Goal: Task Accomplishment & Management: Complete application form

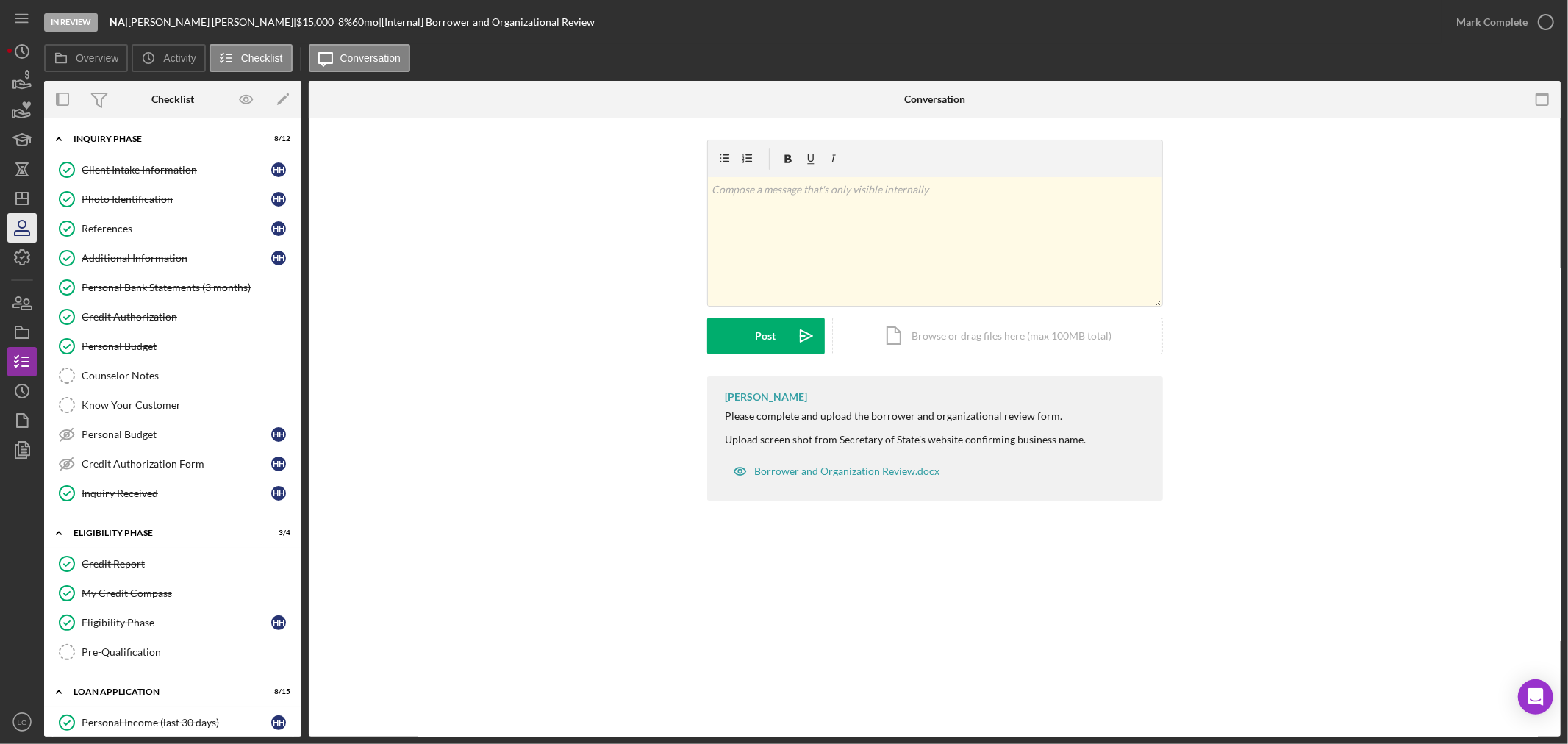
scroll to position [776, 0]
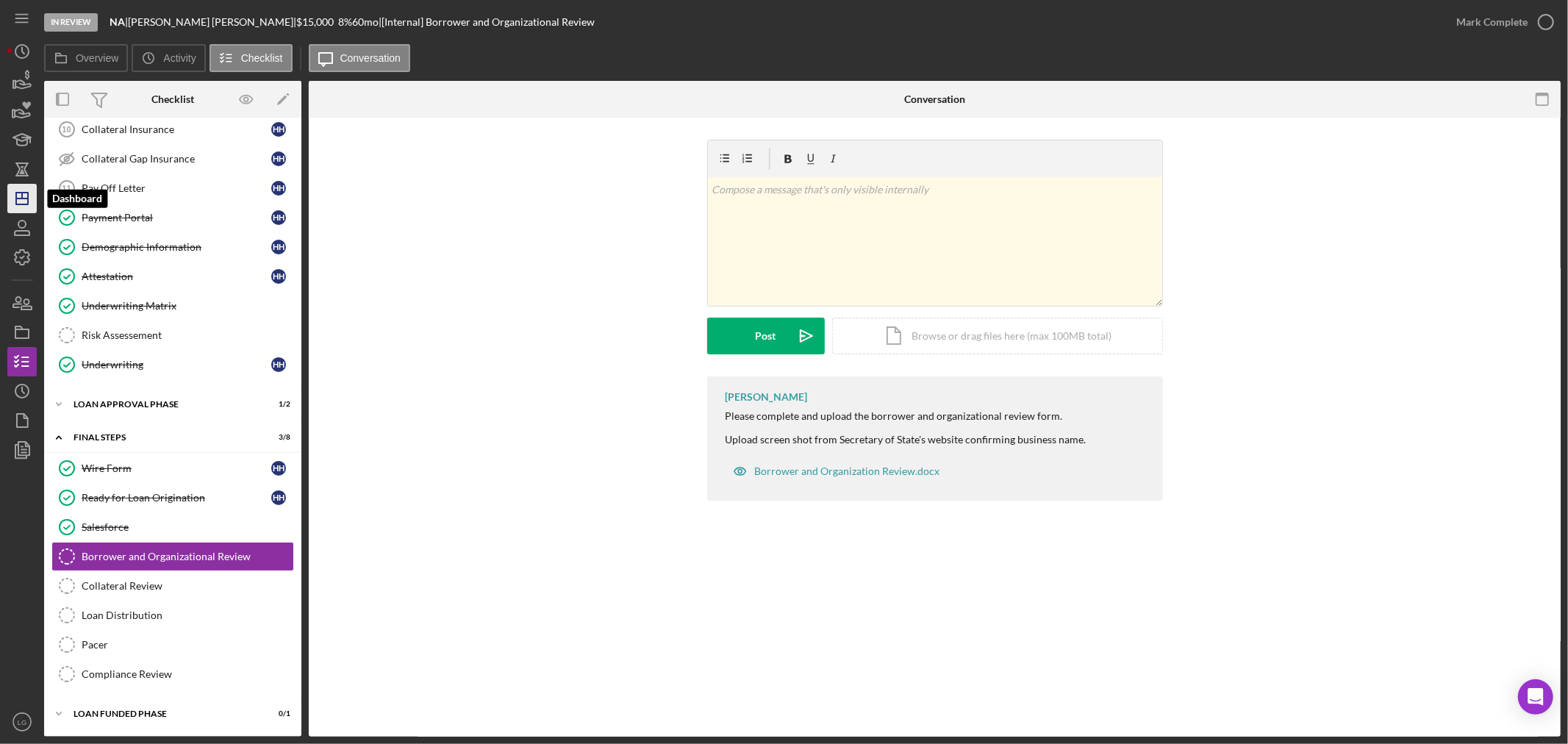
click at [13, 197] on icon "Icon/Dashboard" at bounding box center [22, 199] width 37 height 37
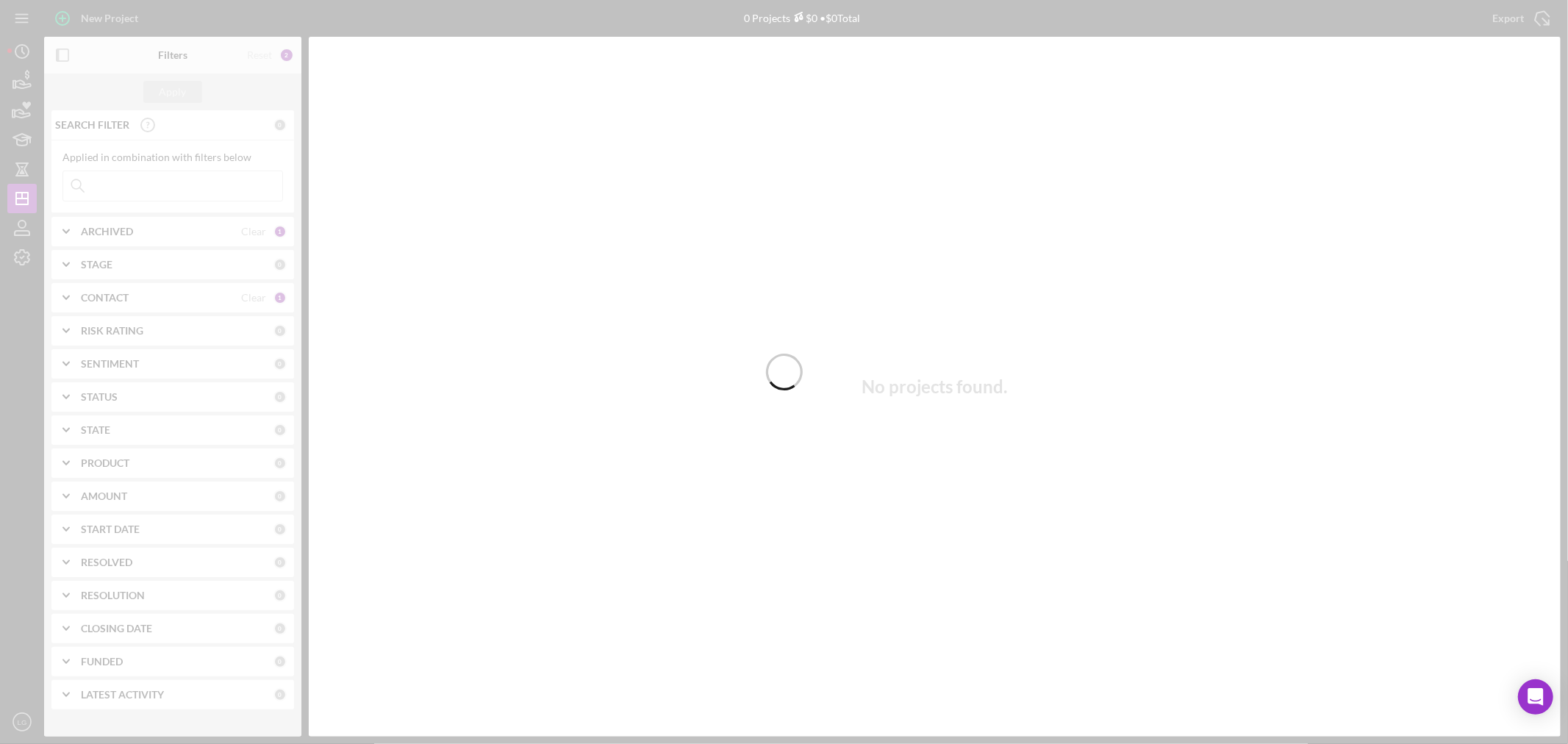
click at [148, 186] on div at bounding box center [784, 372] width 1568 height 744
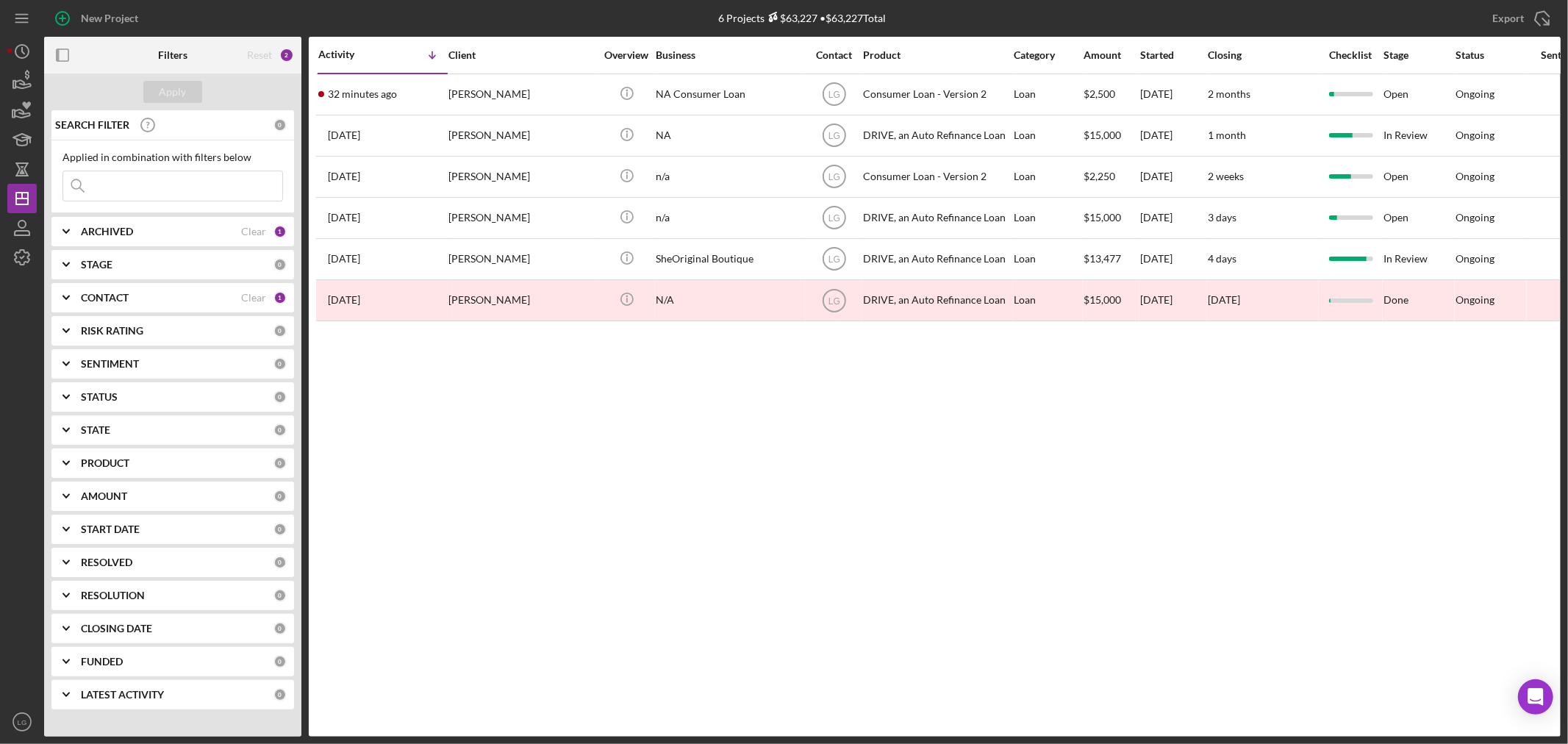
click at [136, 186] on input at bounding box center [173, 186] width 219 height 30
click at [12, 229] on icon "button" at bounding box center [22, 228] width 37 height 37
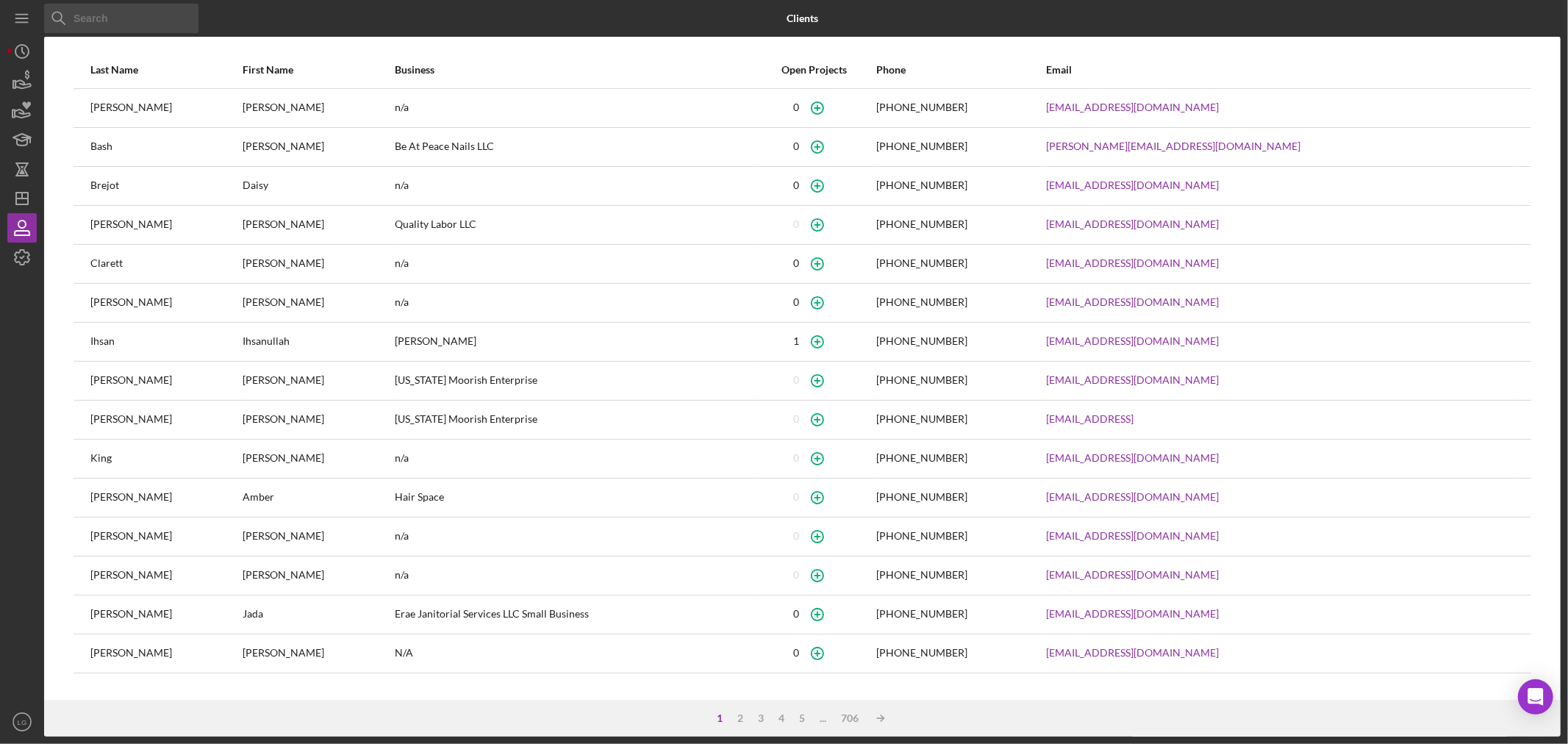
click at [107, 19] on input at bounding box center [122, 19] width 154 height 30
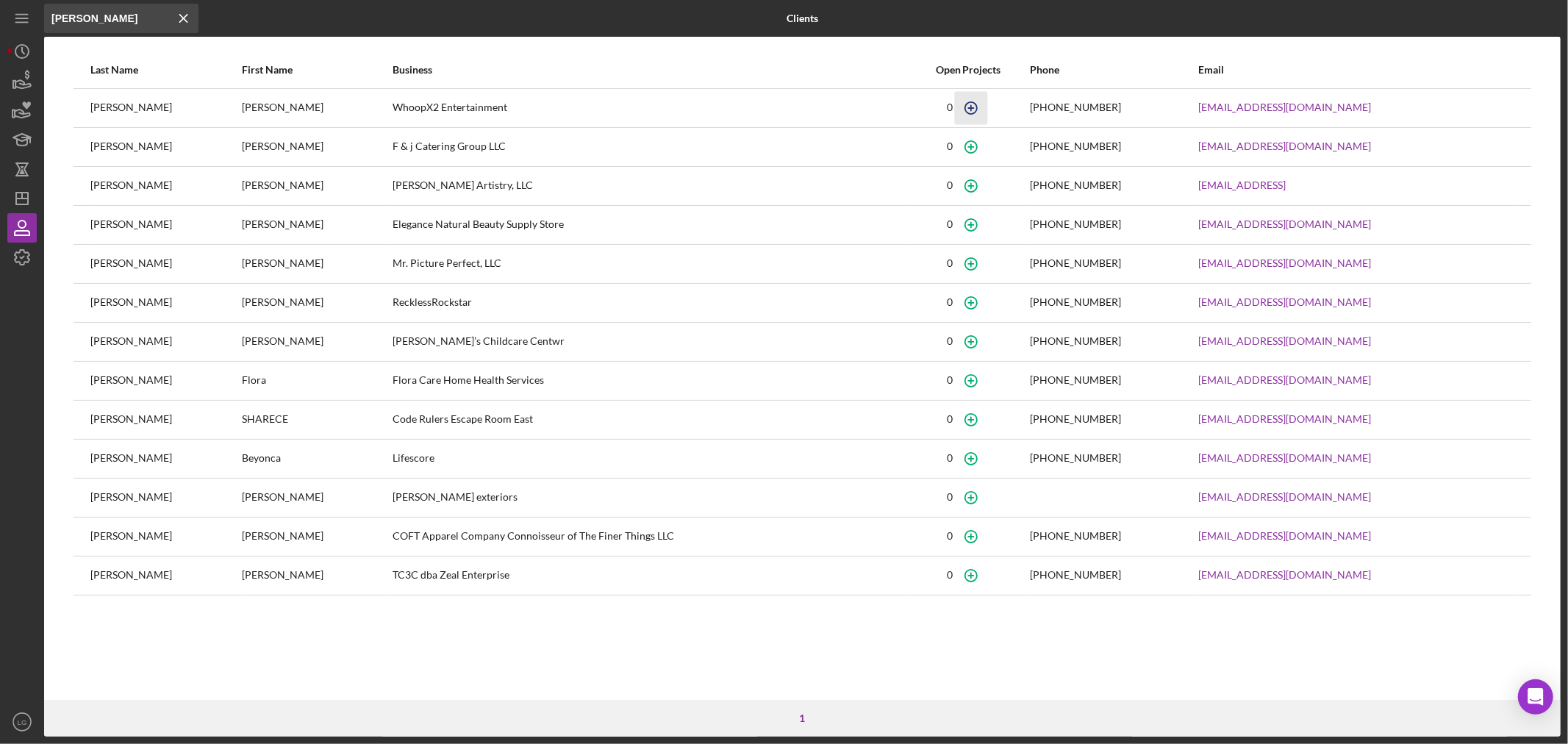
type input "[PERSON_NAME]"
click at [959, 112] on icon "button" at bounding box center [971, 108] width 33 height 33
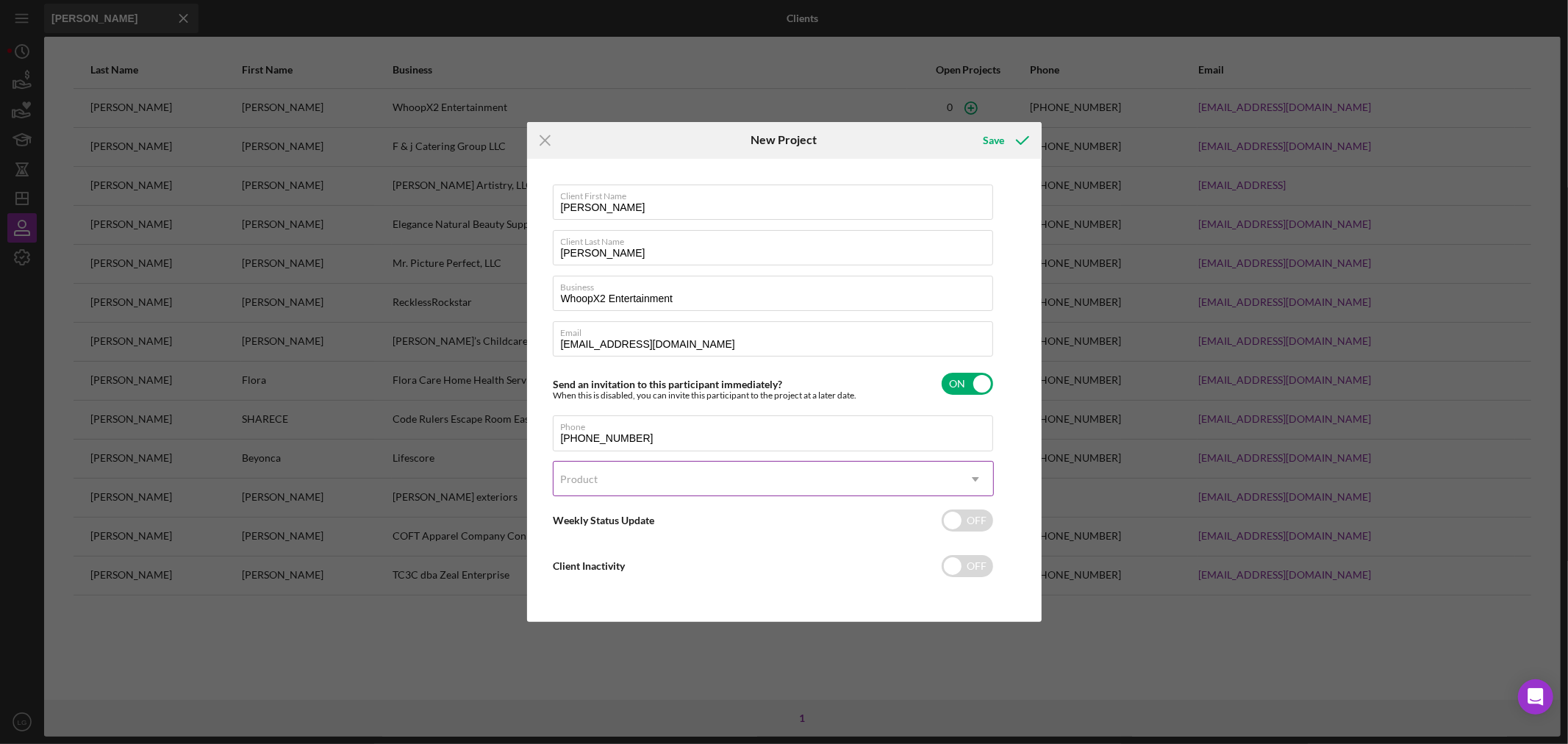
click at [652, 485] on div "Product" at bounding box center [756, 479] width 405 height 33
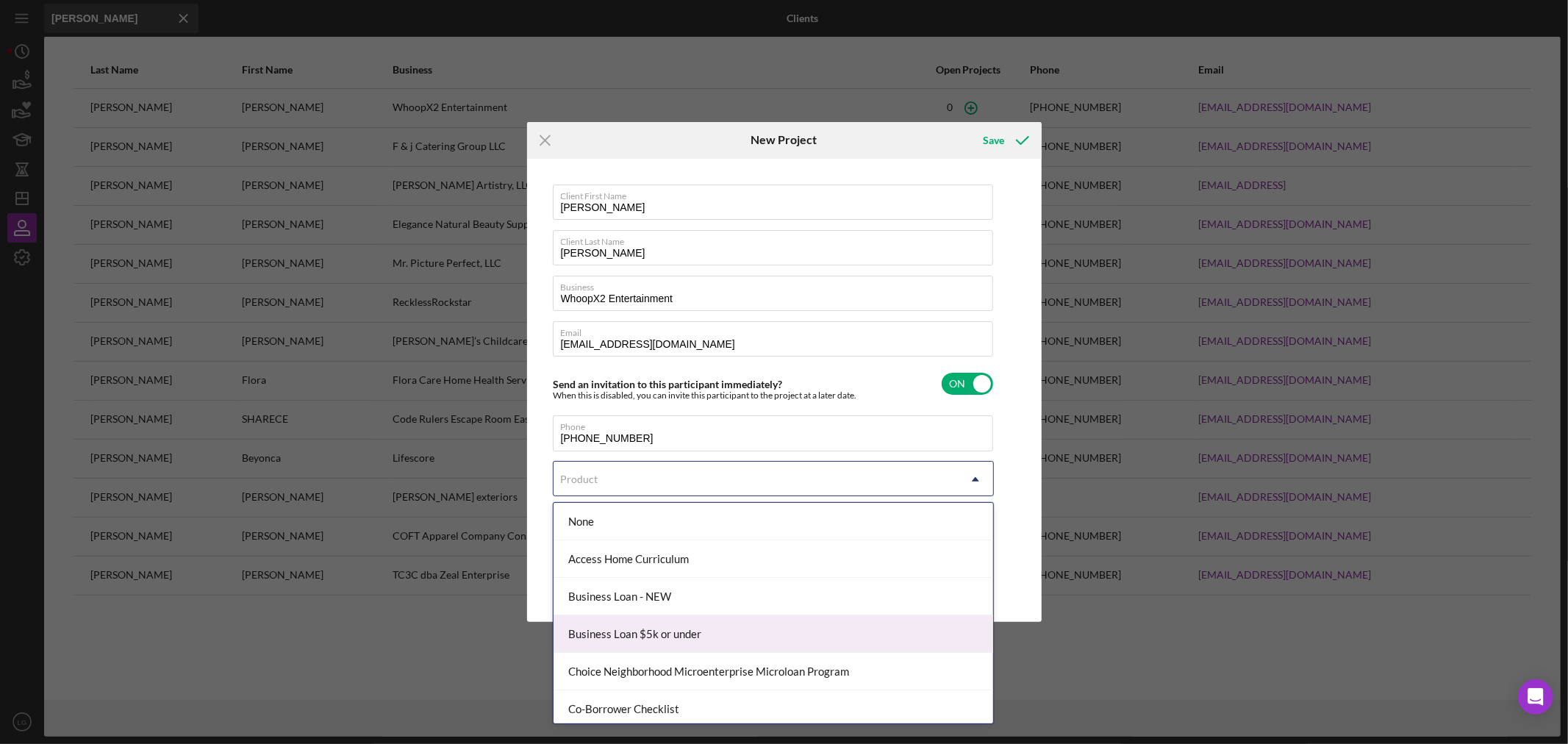
click at [621, 629] on div "Business Loan $5k or under" at bounding box center [774, 634] width 440 height 37
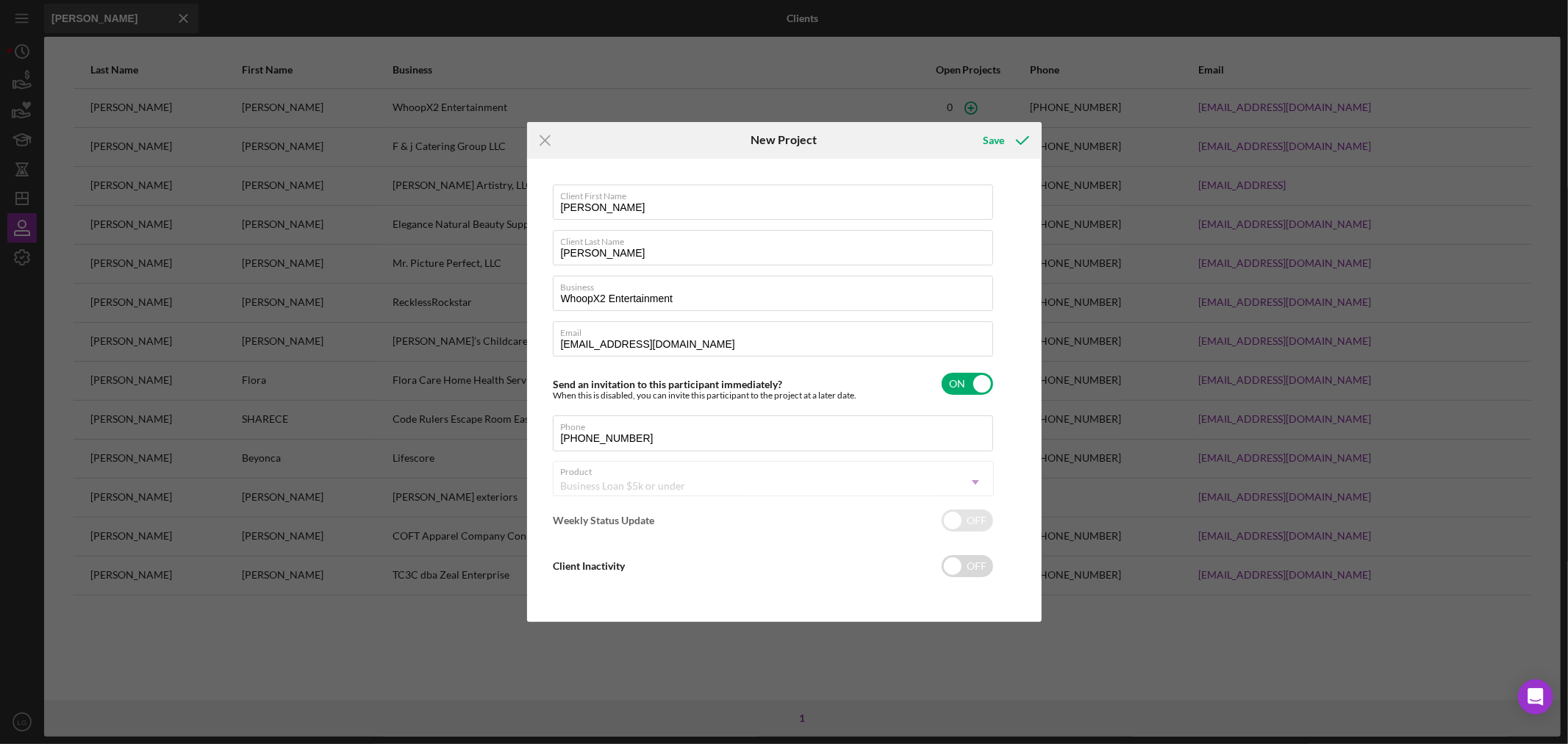
checkbox input "true"
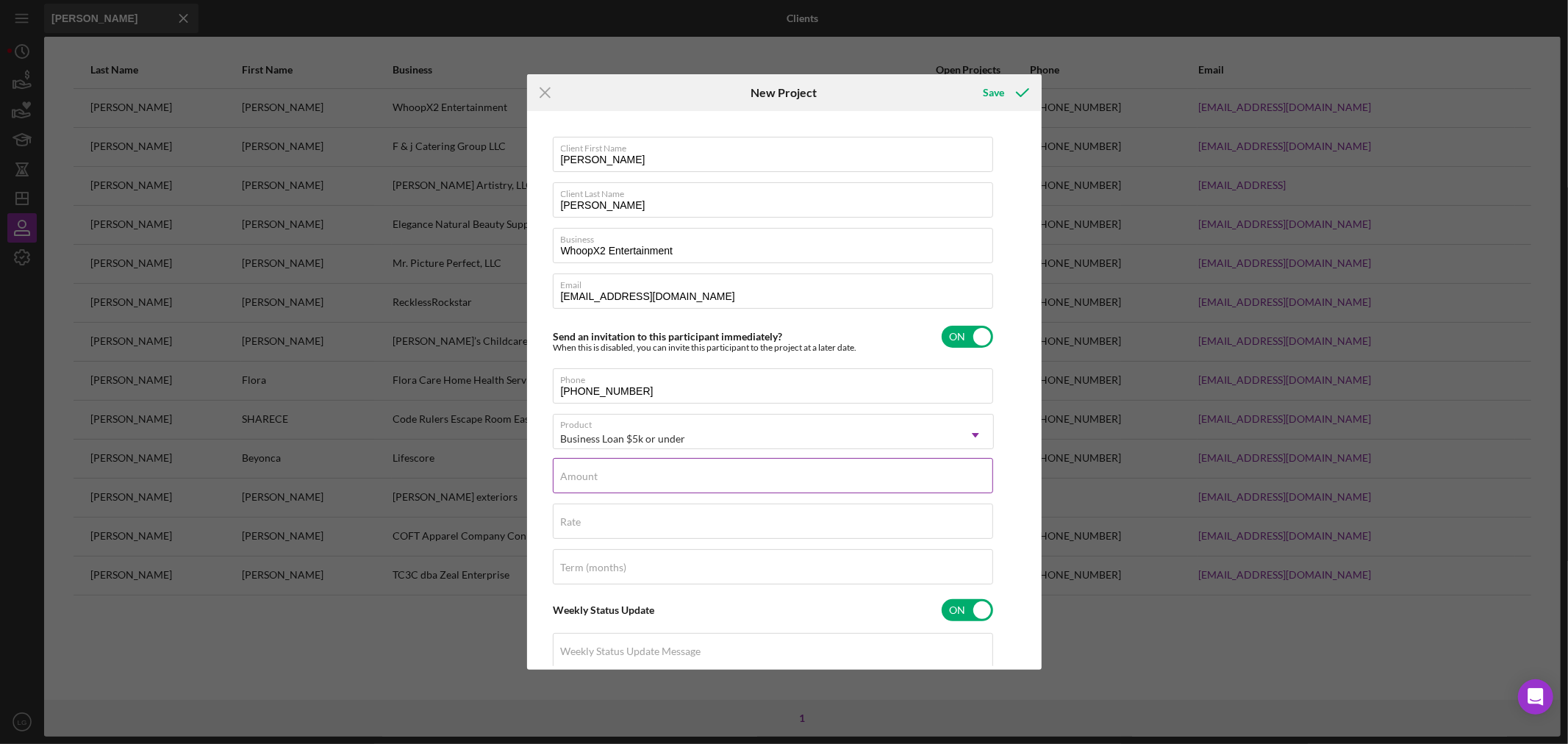
click at [594, 475] on label "Amount" at bounding box center [580, 476] width 37 height 12
click at [594, 475] on input "Amount" at bounding box center [773, 476] width 441 height 35
drag, startPoint x: 594, startPoint y: 475, endPoint x: 887, endPoint y: 239, distance: 376.2
click at [594, 475] on input "$350,035,544" at bounding box center [773, 476] width 441 height 35
drag, startPoint x: 629, startPoint y: 480, endPoint x: 521, endPoint y: 489, distance: 108.4
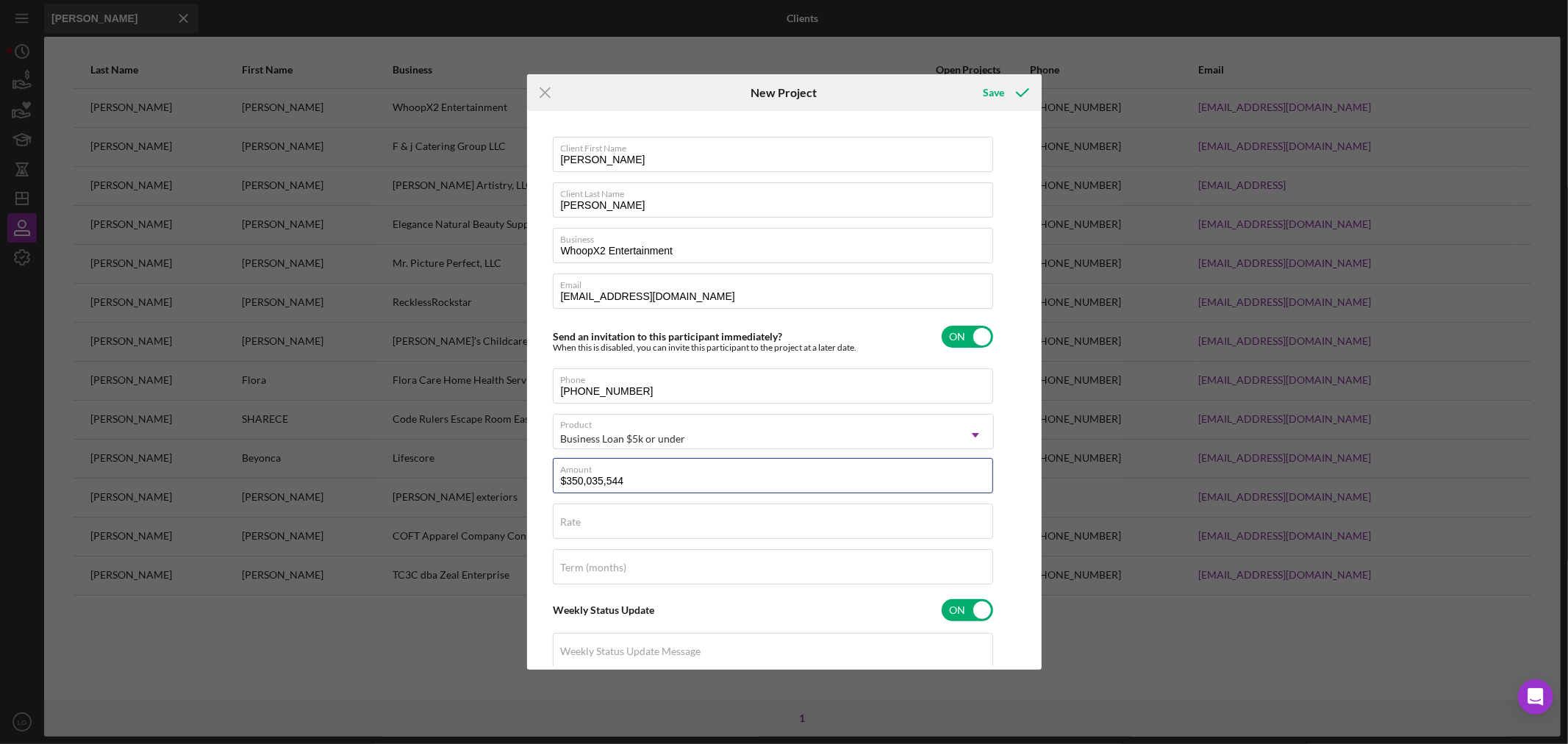
click at [521, 489] on div "Icon/Menu Close New Project Save Client First Name [PERSON_NAME] Client Last Na…" at bounding box center [784, 372] width 1568 height 744
type input "$3,500"
click at [597, 519] on div "Rate" at bounding box center [773, 522] width 441 height 37
type input "8.500%"
click at [594, 567] on label "Term (months)" at bounding box center [594, 567] width 66 height 12
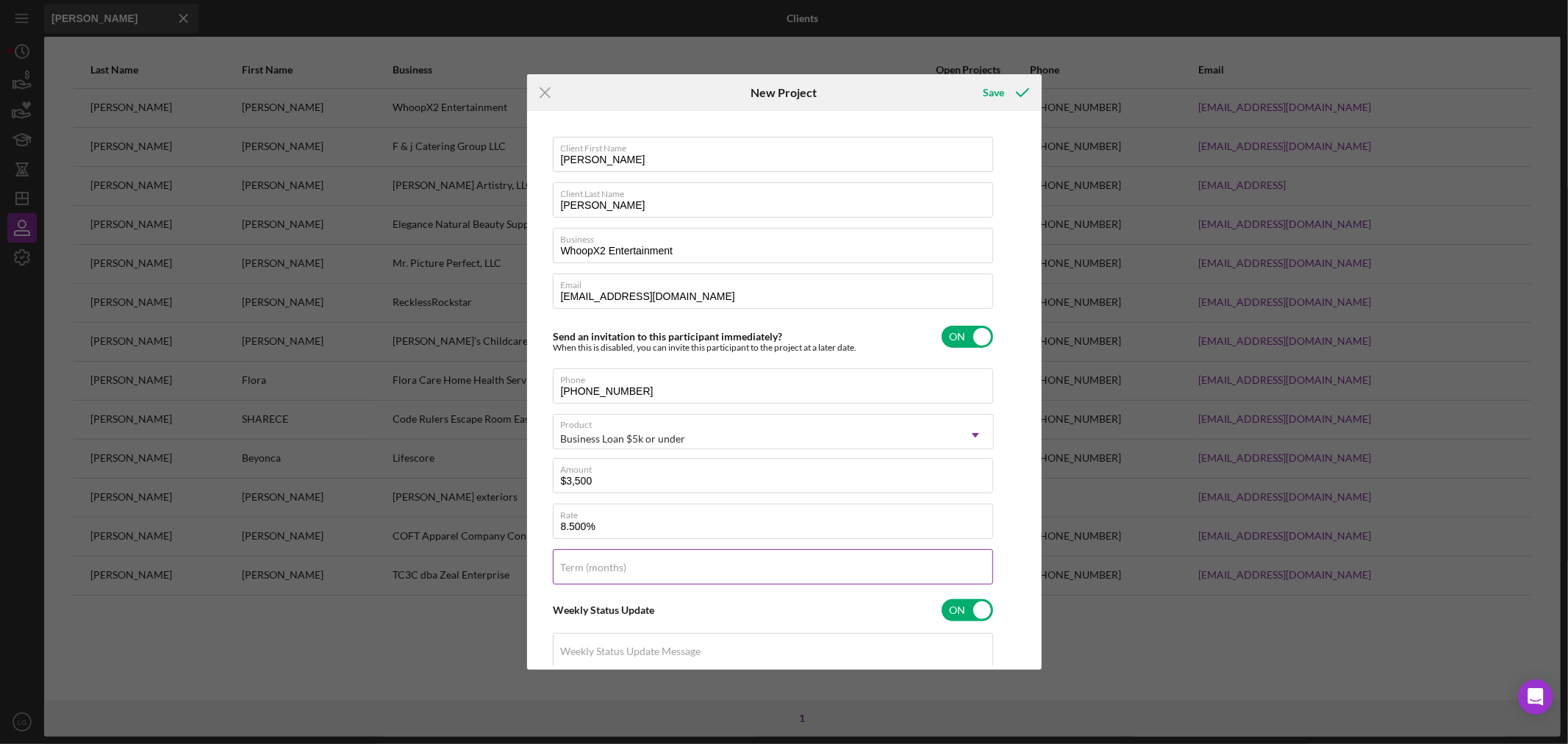
click at [594, 567] on input "Term (months)" at bounding box center [773, 567] width 441 height 35
type input "60"
click at [996, 96] on div "Save" at bounding box center [994, 93] width 21 height 30
checkbox input "false"
